Goal: Find specific page/section: Find specific page/section

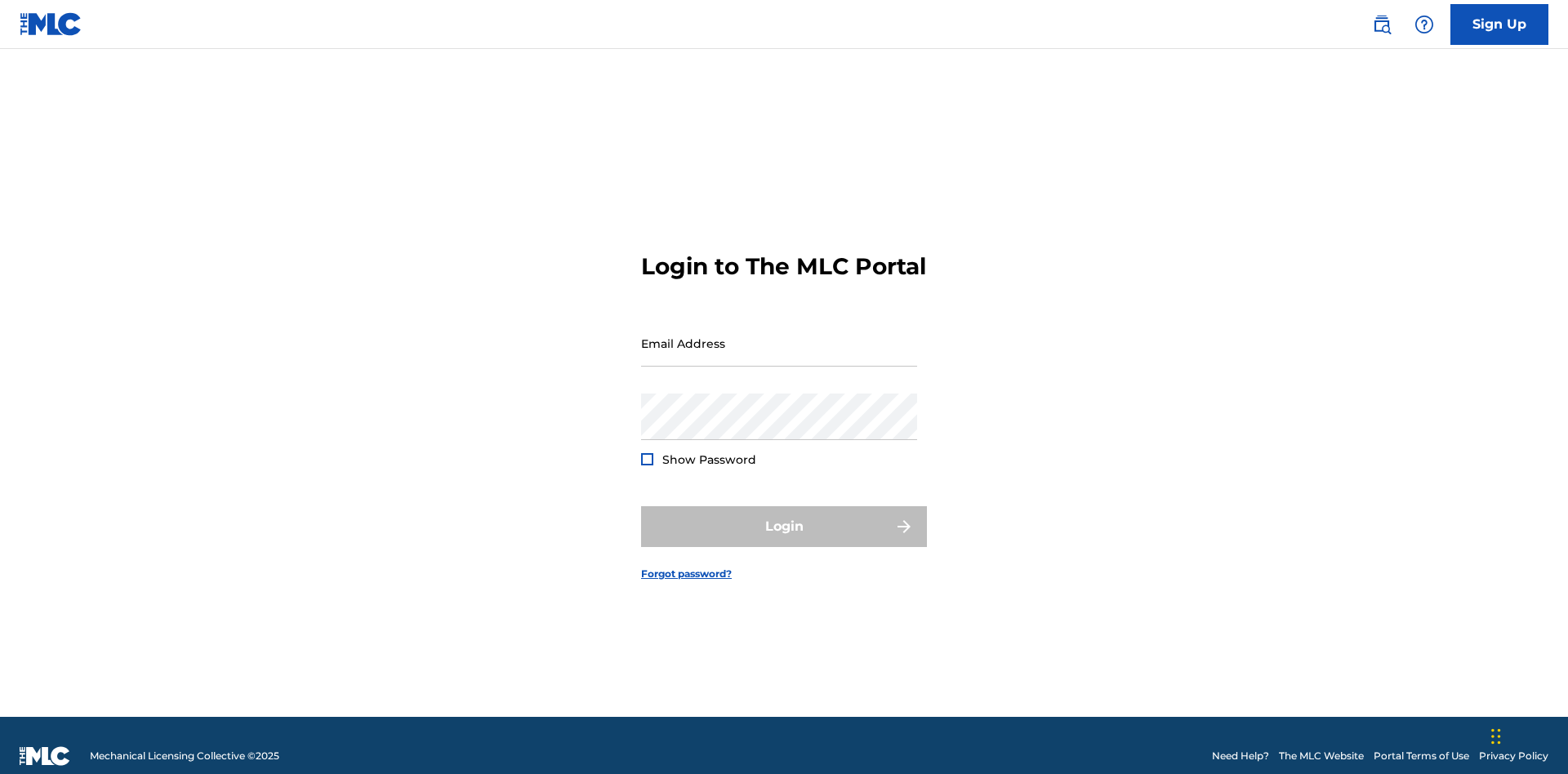
scroll to position [21, 0]
click at [779, 336] on input "Email Address" at bounding box center [779, 343] width 276 height 46
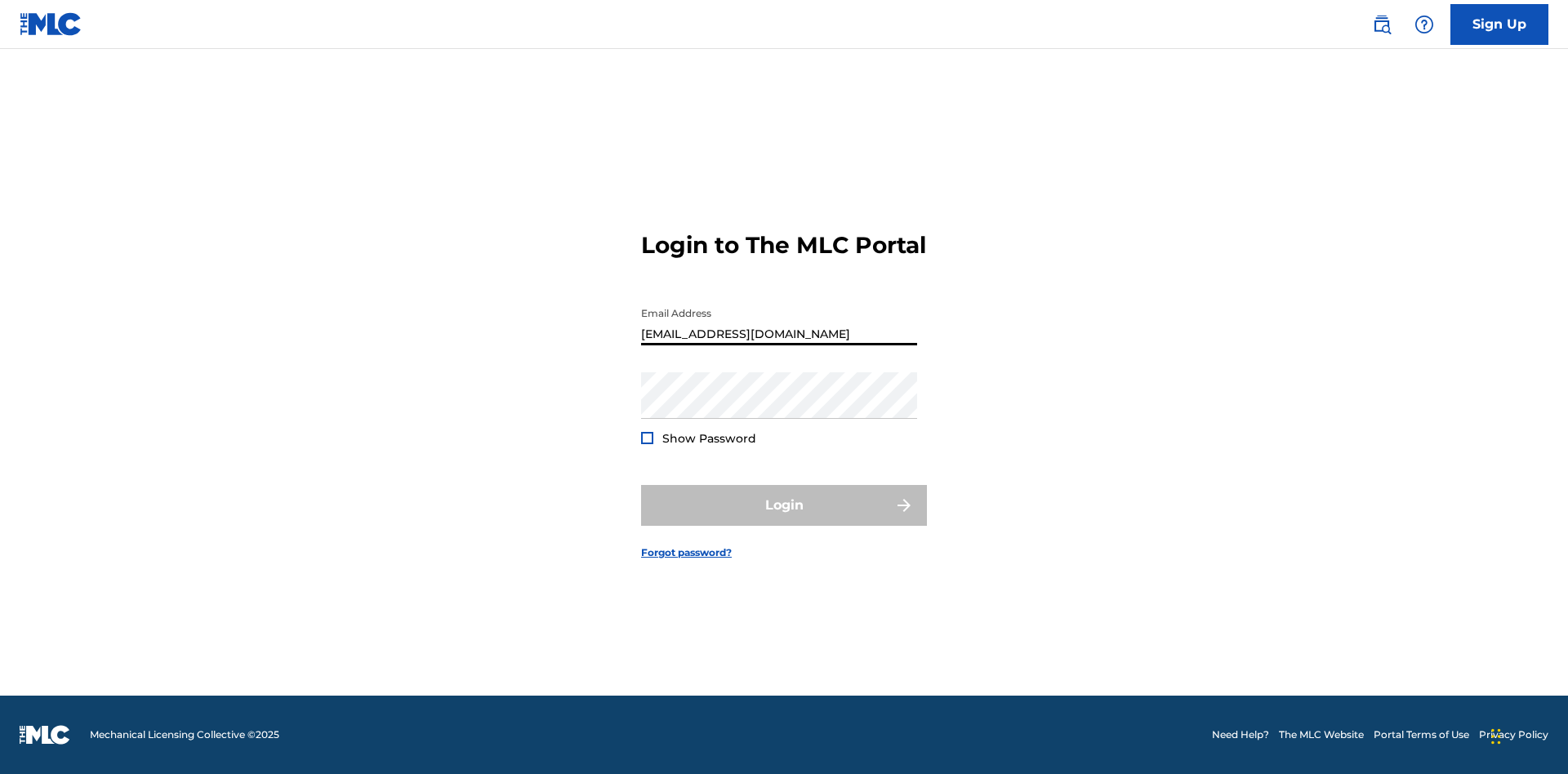
type input "[EMAIL_ADDRESS][DOMAIN_NAME]"
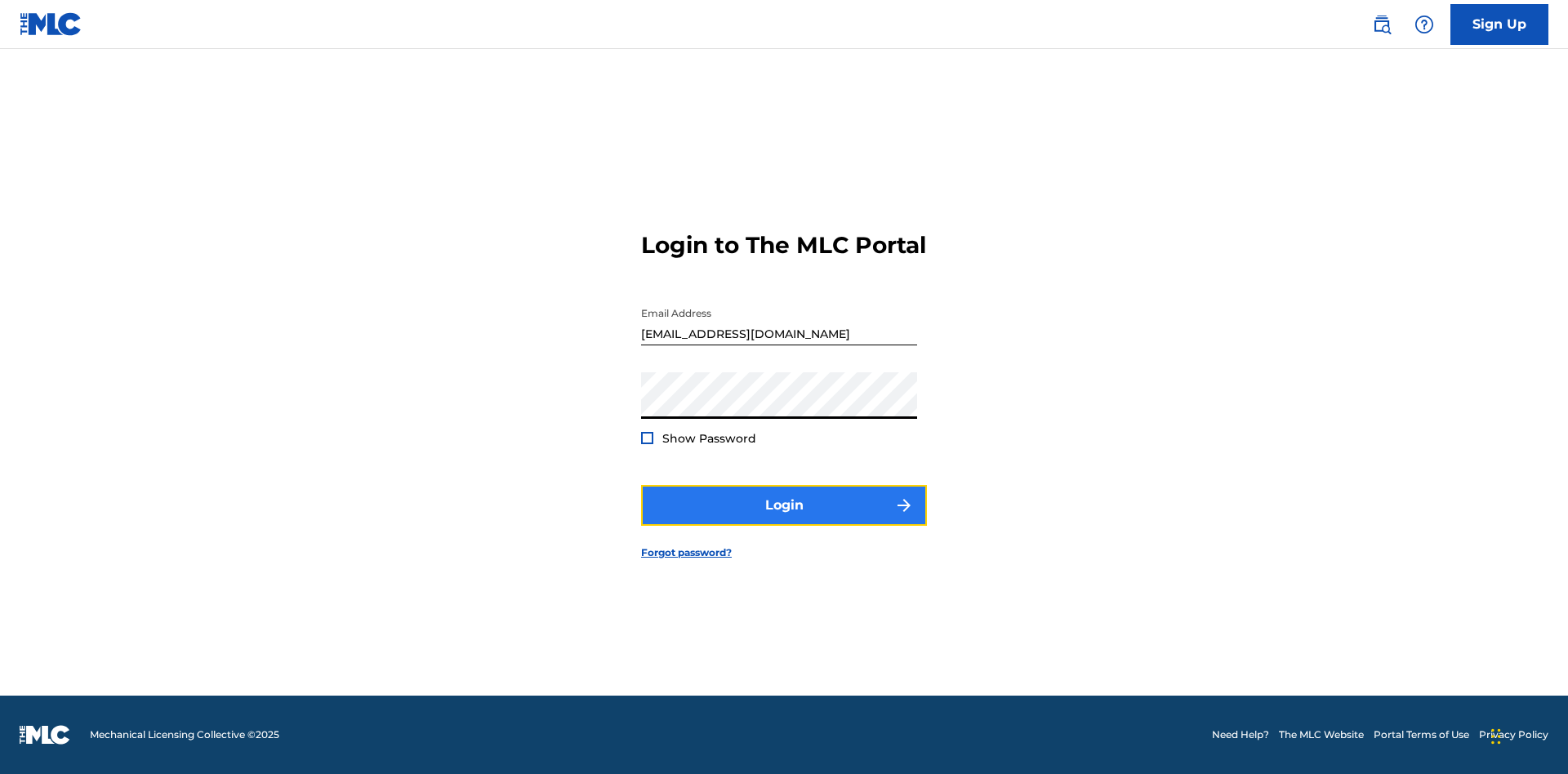
click at [784, 519] on button "Login" at bounding box center [784, 505] width 286 height 41
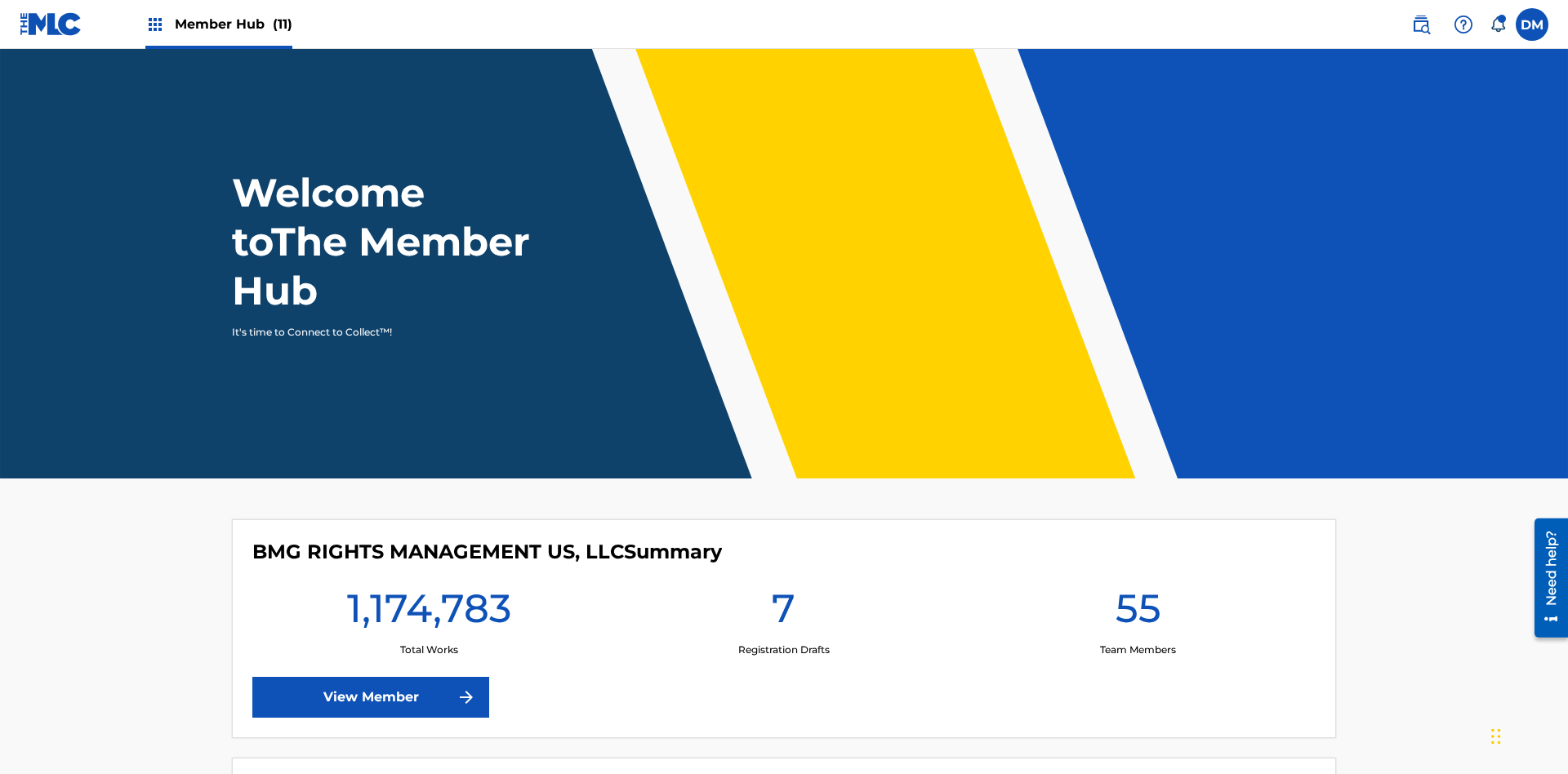
click at [218, 24] on span "Member Hub (11)" at bounding box center [234, 25] width 117 height 19
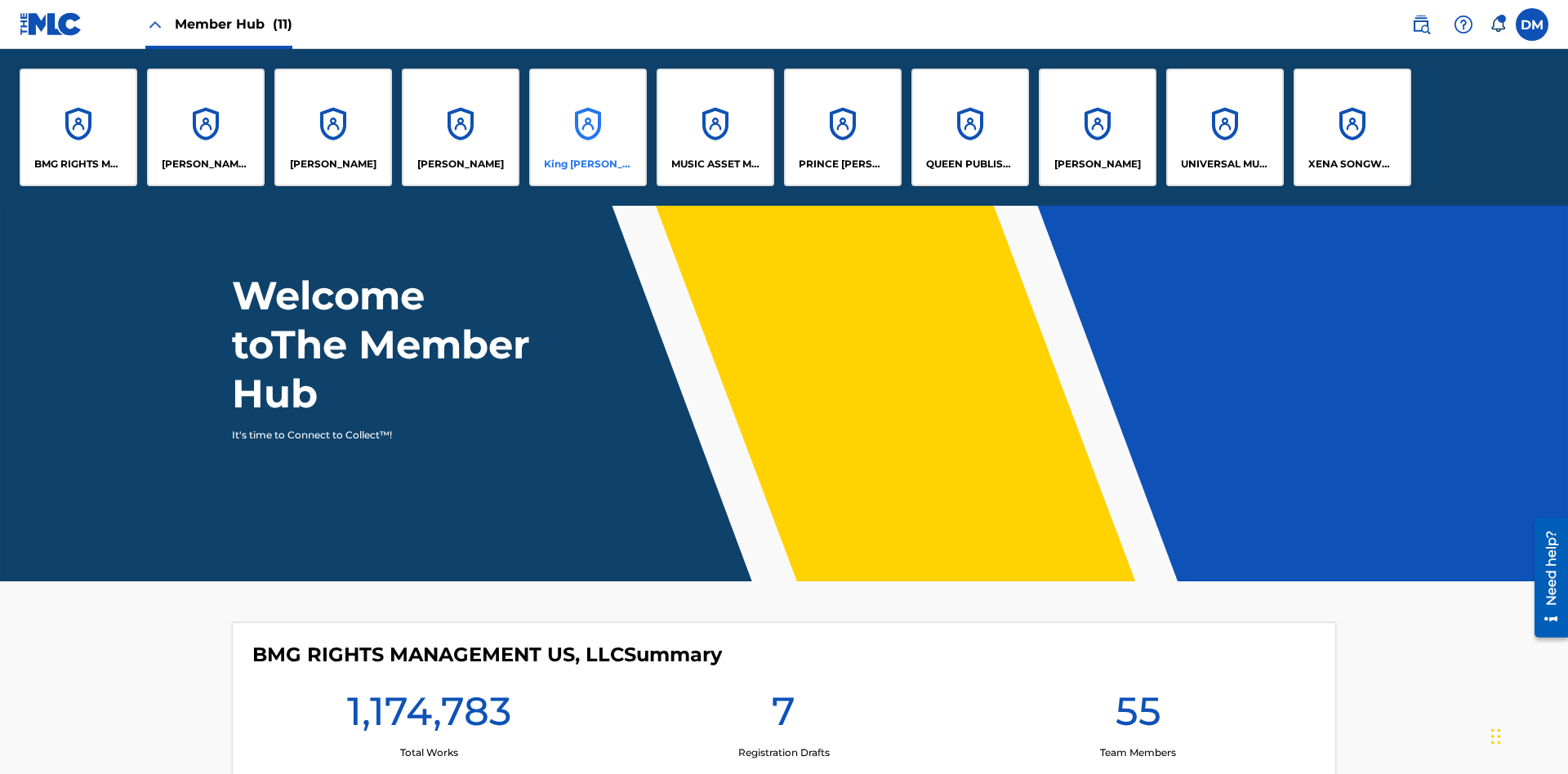
click at [587, 164] on p "King [PERSON_NAME]" at bounding box center [589, 165] width 89 height 15
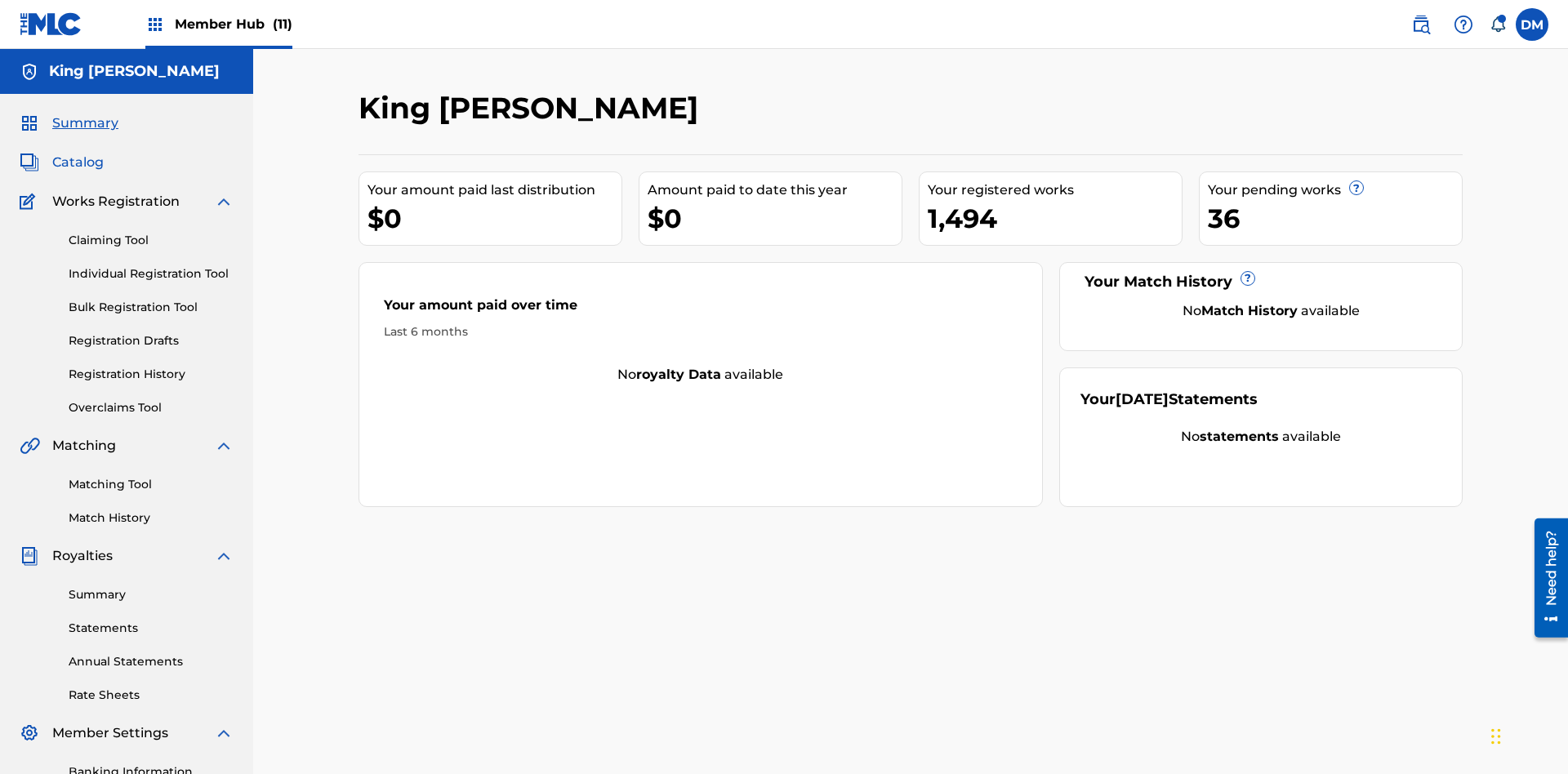
click at [78, 152] on span "Catalog" at bounding box center [78, 162] width 51 height 20
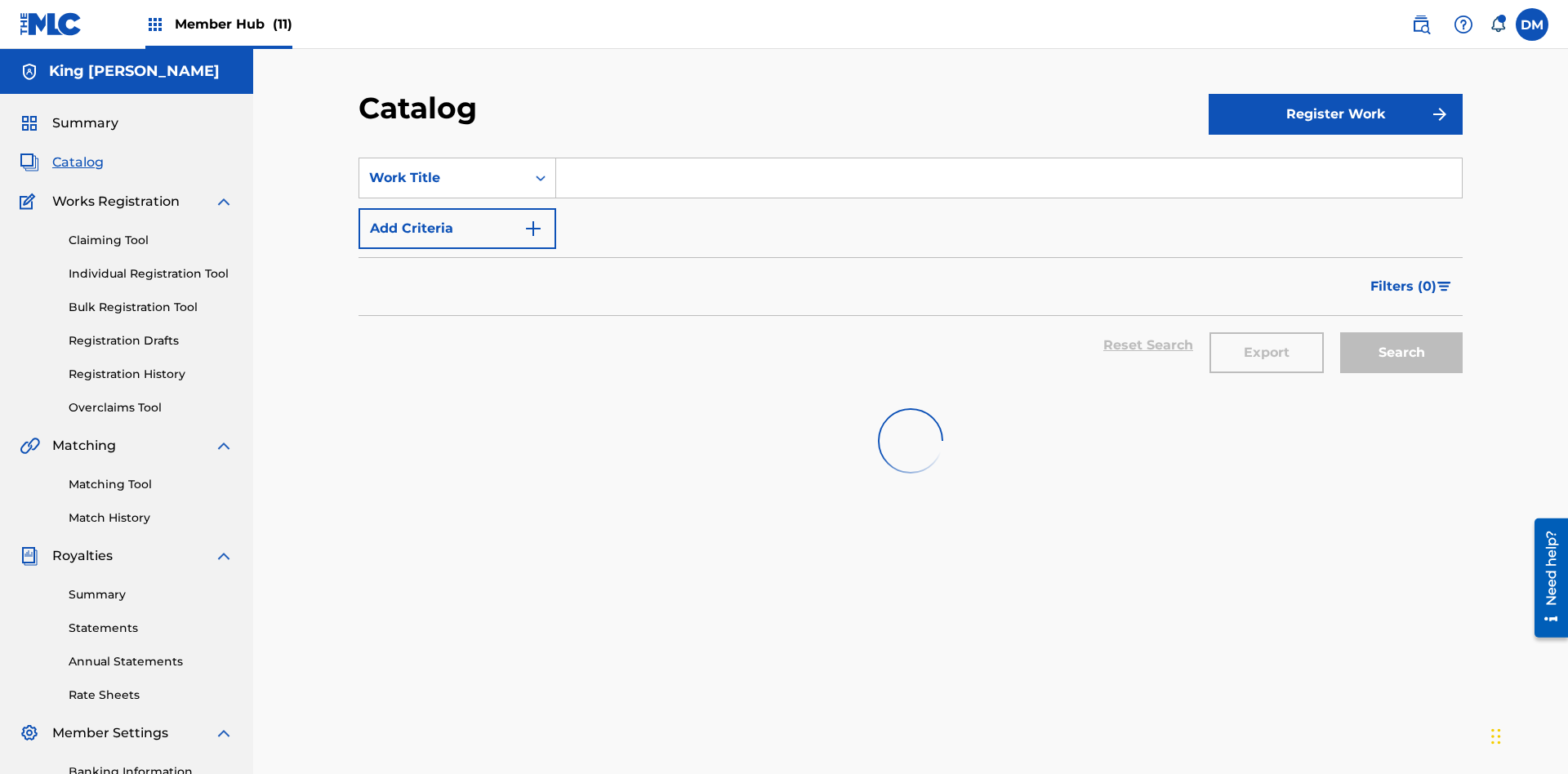
scroll to position [300, 0]
